Goal: Communication & Community: Answer question/provide support

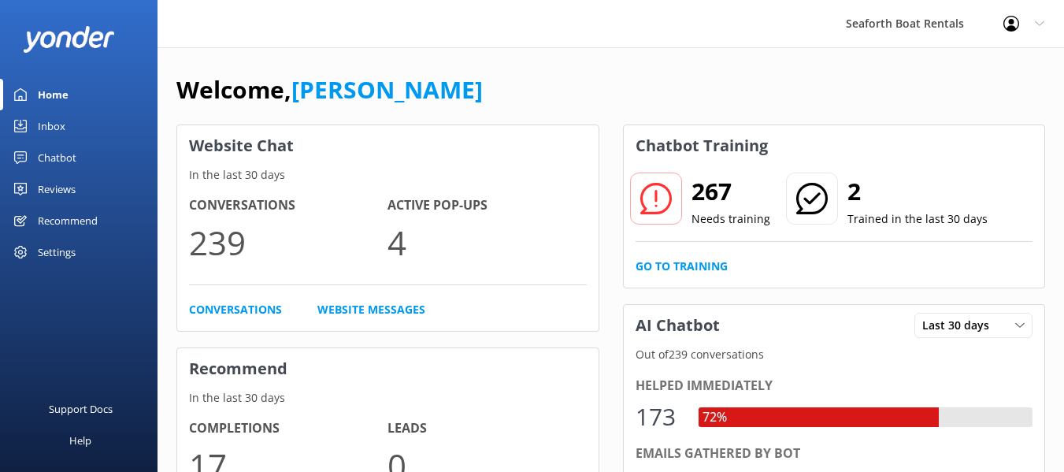
click at [87, 130] on link "Inbox" at bounding box center [79, 126] width 158 height 32
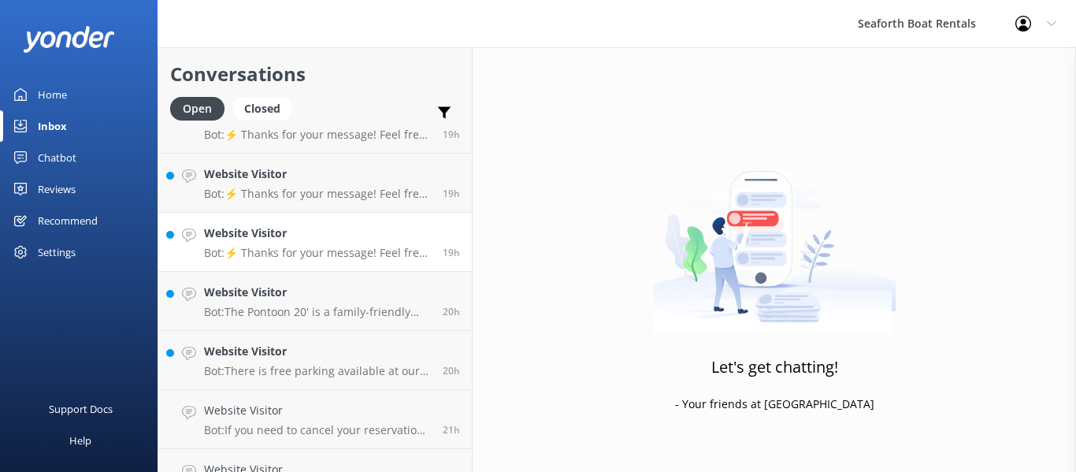
scroll to position [315, 0]
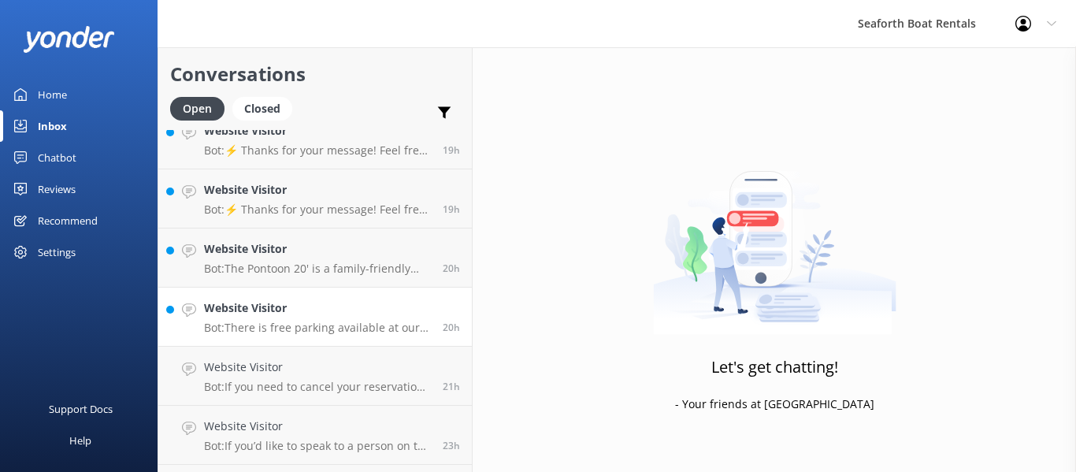
click at [339, 307] on h4 "Website Visitor" at bounding box center [317, 307] width 227 height 17
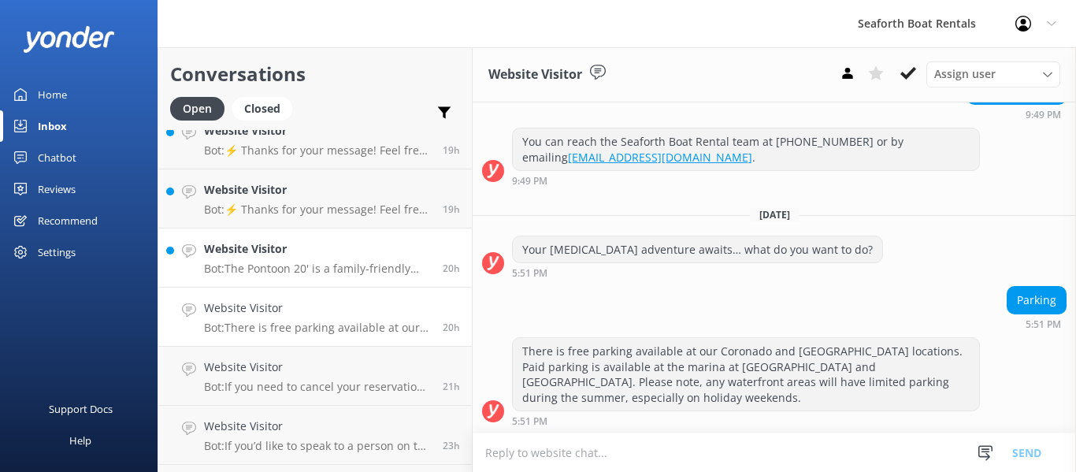
scroll to position [349, 0]
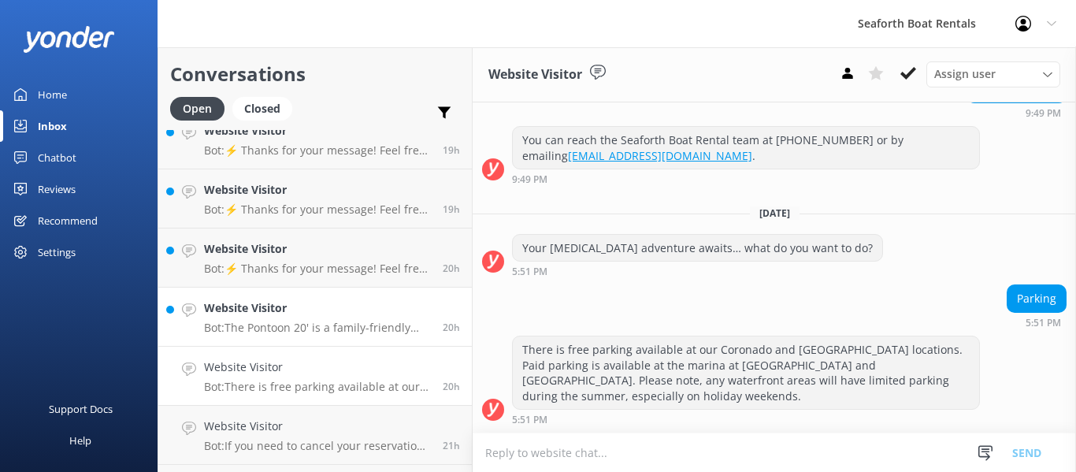
click at [300, 314] on h4 "Website Visitor" at bounding box center [317, 307] width 227 height 17
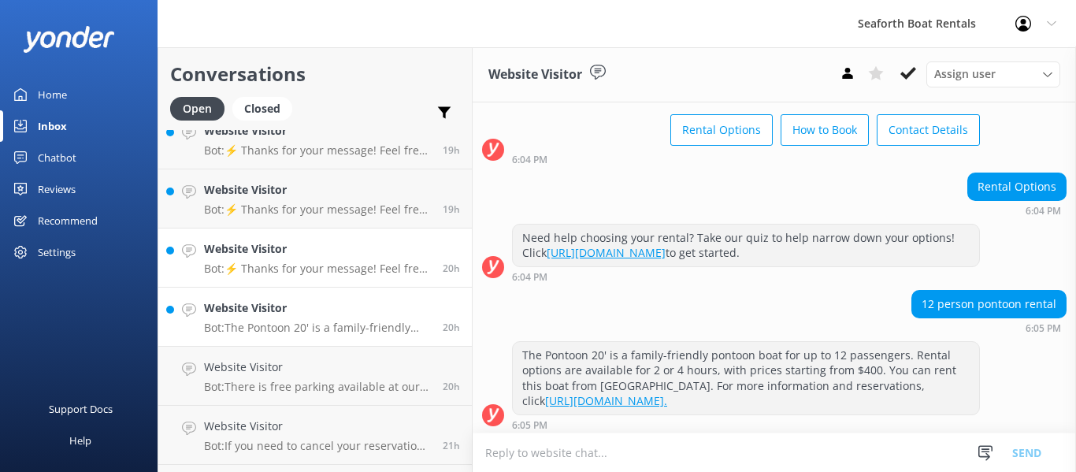
scroll to position [93, 0]
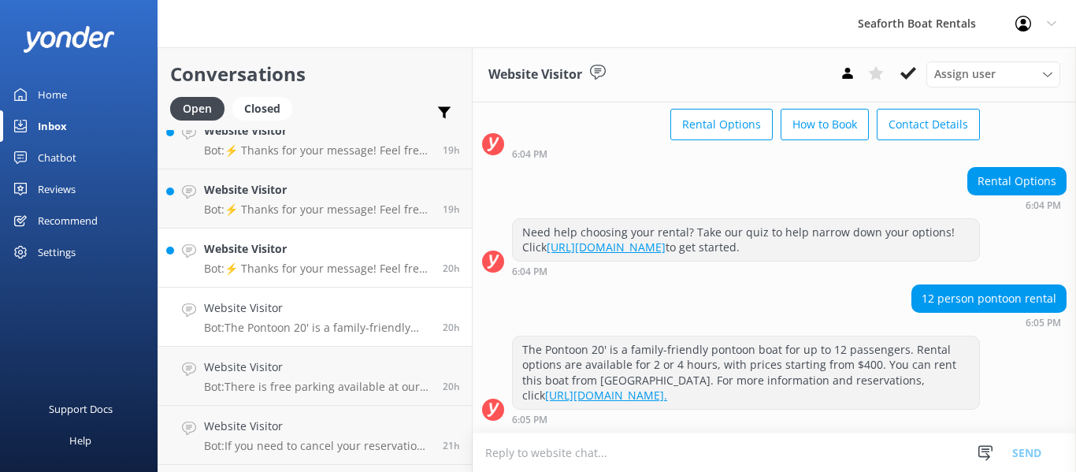
click at [314, 249] on h4 "Website Visitor" at bounding box center [317, 248] width 227 height 17
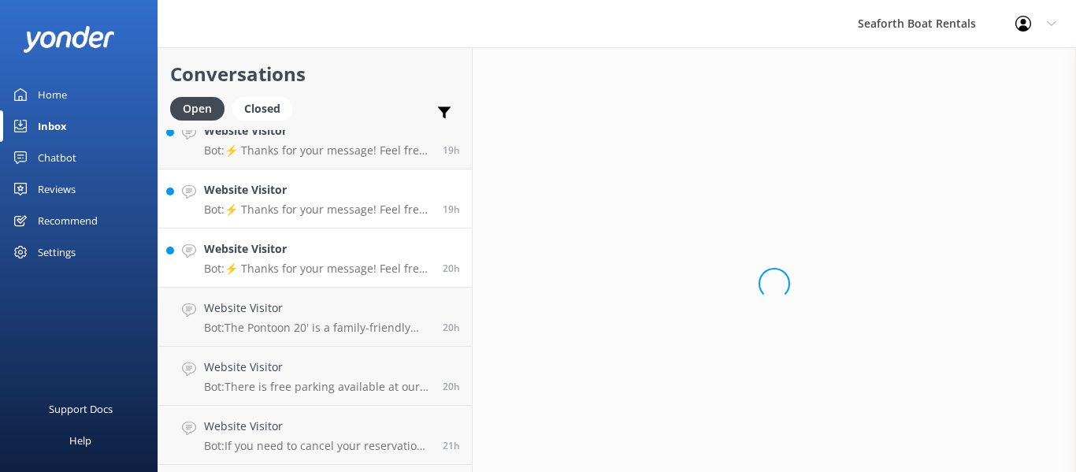
click at [322, 194] on h4 "Website Visitor" at bounding box center [317, 189] width 227 height 17
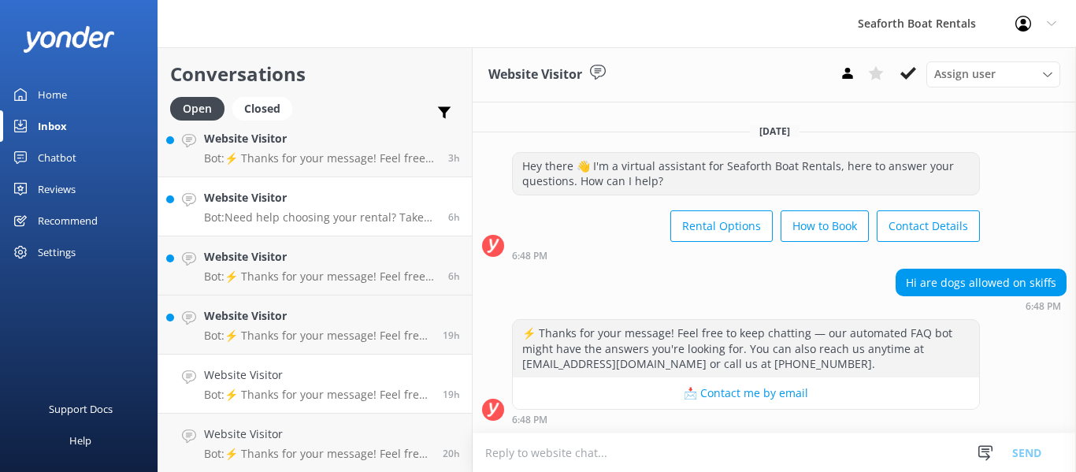
scroll to position [158, 0]
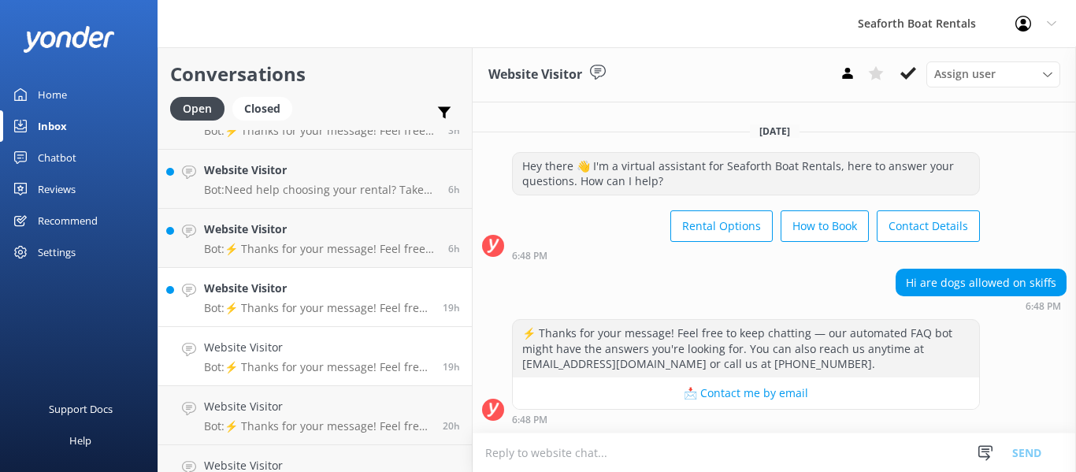
click at [315, 300] on div "Website Visitor Bot: ⚡ Thanks for your message! Feel free to keep chatting — ou…" at bounding box center [317, 297] width 227 height 35
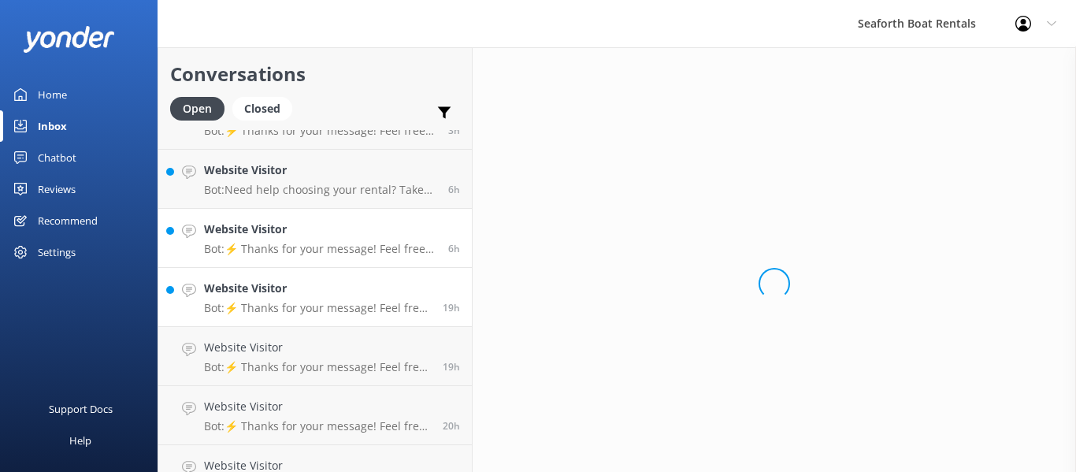
click at [320, 226] on h4 "Website Visitor" at bounding box center [320, 229] width 232 height 17
click at [329, 174] on h4 "Website Visitor" at bounding box center [320, 170] width 232 height 17
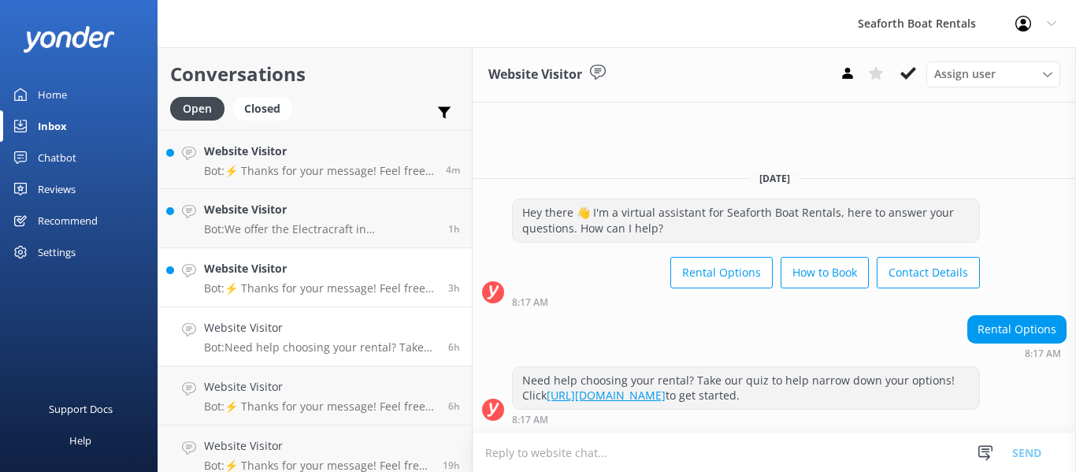
click at [315, 272] on h4 "Website Visitor" at bounding box center [320, 268] width 232 height 17
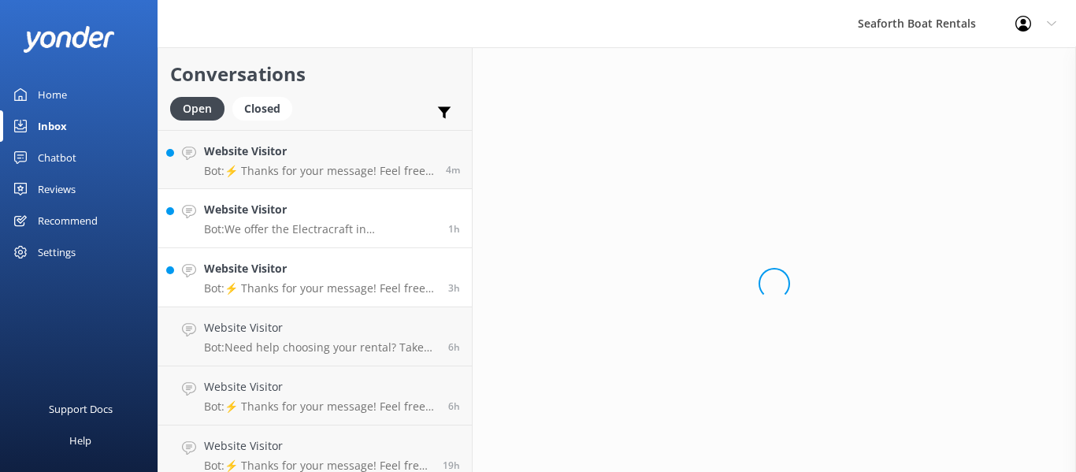
click at [334, 202] on h4 "Website Visitor" at bounding box center [320, 209] width 232 height 17
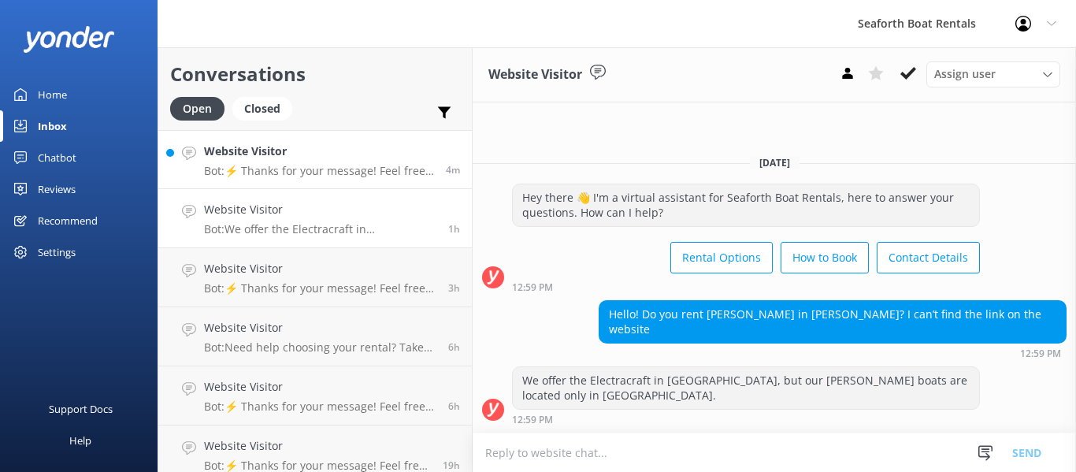
click at [329, 149] on h4 "Website Visitor" at bounding box center [319, 151] width 230 height 17
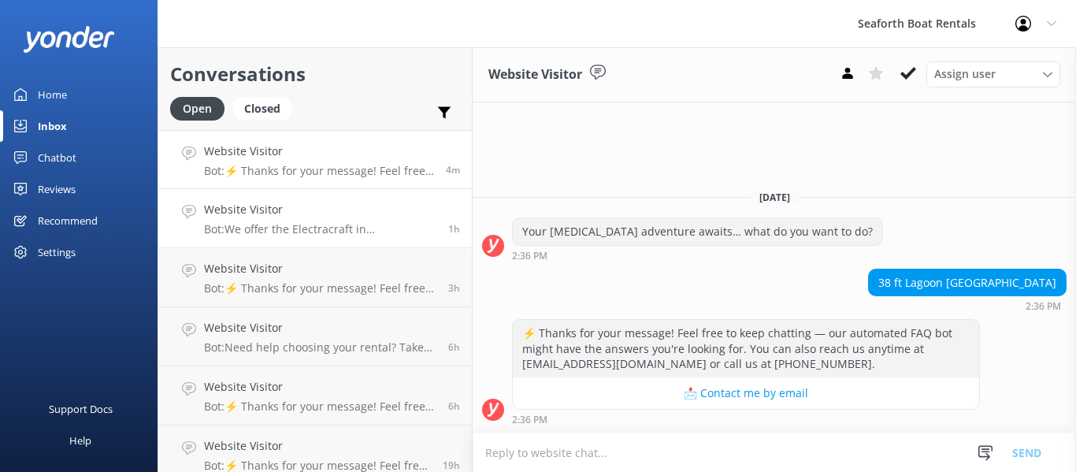
click at [270, 213] on h4 "Website Visitor" at bounding box center [320, 209] width 232 height 17
